Goal: Task Accomplishment & Management: Manage account settings

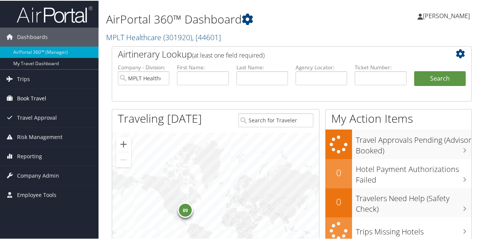
click at [33, 98] on span "Book Travel" at bounding box center [31, 97] width 29 height 19
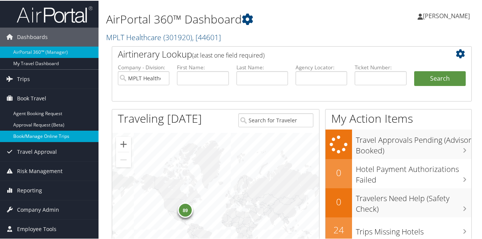
click at [30, 135] on link "Book/Manage Online Trips" at bounding box center [49, 135] width 99 height 11
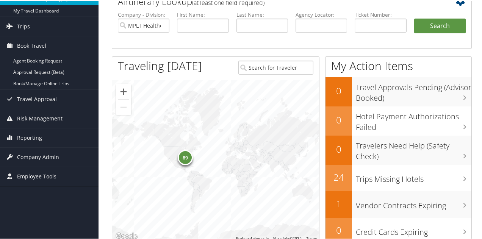
scroll to position [114, 0]
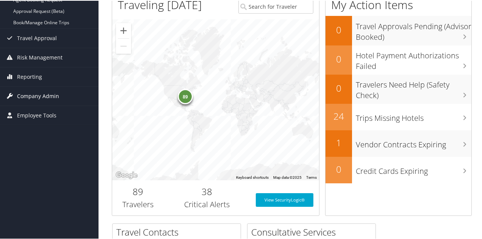
click at [24, 96] on span "Company Admin" at bounding box center [38, 95] width 42 height 19
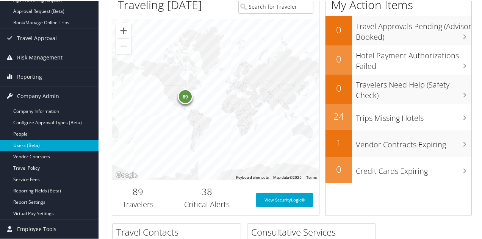
click at [27, 144] on link "Users (Beta)" at bounding box center [49, 144] width 99 height 11
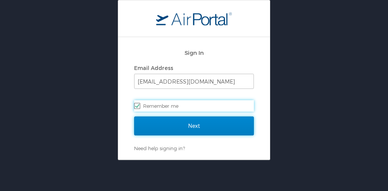
click at [180, 126] on input "Next" at bounding box center [194, 126] width 120 height 19
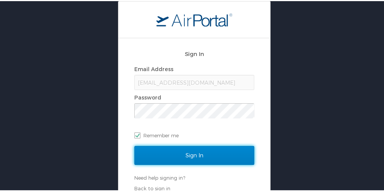
click at [153, 155] on input "Sign In" at bounding box center [194, 154] width 120 height 19
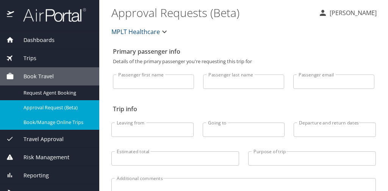
scroll to position [29, 0]
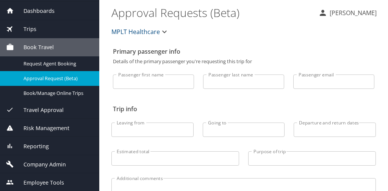
click at [39, 165] on span "Company Admin" at bounding box center [40, 165] width 52 height 8
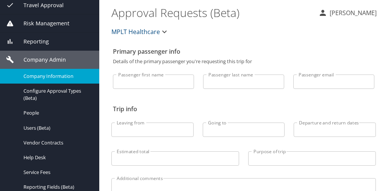
scroll to position [90, 0]
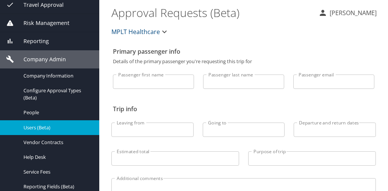
click at [44, 127] on span "Users (Beta)" at bounding box center [57, 127] width 67 height 7
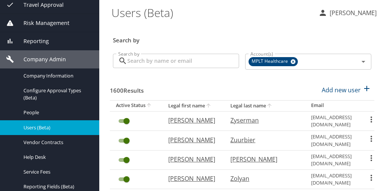
click at [154, 64] on input "Search by" at bounding box center [183, 61] width 112 height 14
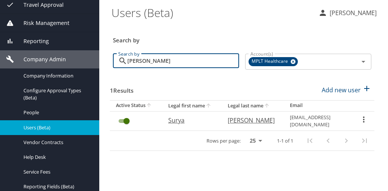
type input "[PERSON_NAME]"
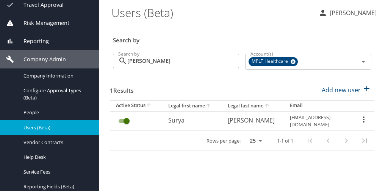
click at [180, 119] on p "Surya" at bounding box center [190, 120] width 44 height 9
select select "US"
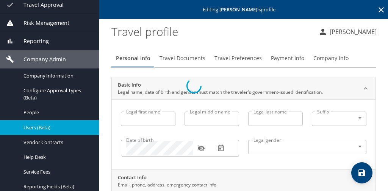
type input "Surya"
type input "Ramachandran"
type input "[PERSON_NAME]"
type input "[DEMOGRAPHIC_DATA]"
type input "[PERSON_NAME]"
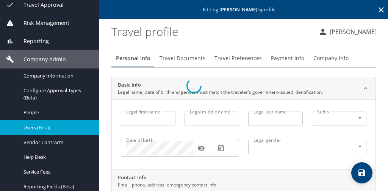
type input "[PERSON_NAME]"
type input "[PHONE_NUMBER]"
type input "[GEOGRAPHIC_DATA]"
type input "[US_STATE]"
select select "US"
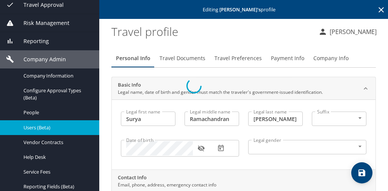
select select "US"
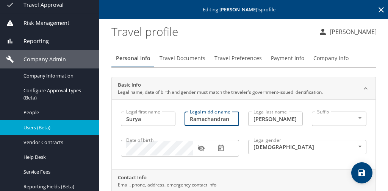
click at [232, 119] on input "Ramachandran" at bounding box center [212, 119] width 55 height 14
type input "R"
click at [362, 174] on icon "save" at bounding box center [362, 173] width 9 height 9
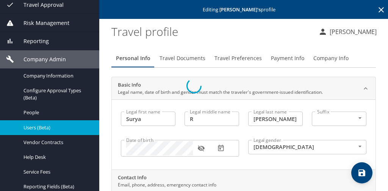
select select "US"
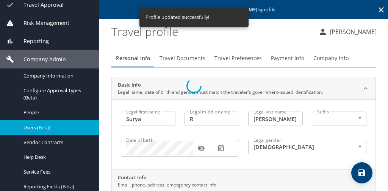
select select "US"
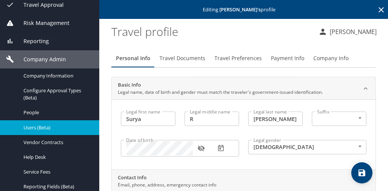
click at [362, 175] on icon "save" at bounding box center [362, 173] width 9 height 9
select select "US"
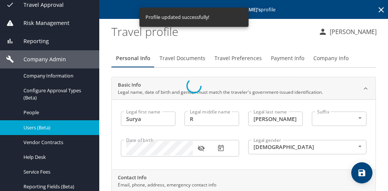
select select "US"
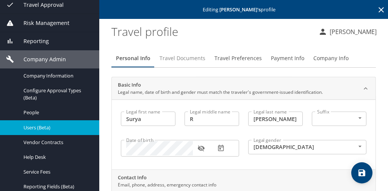
click at [186, 58] on span "Travel Documents" at bounding box center [183, 58] width 46 height 9
